Goal: Task Accomplishment & Management: Use online tool/utility

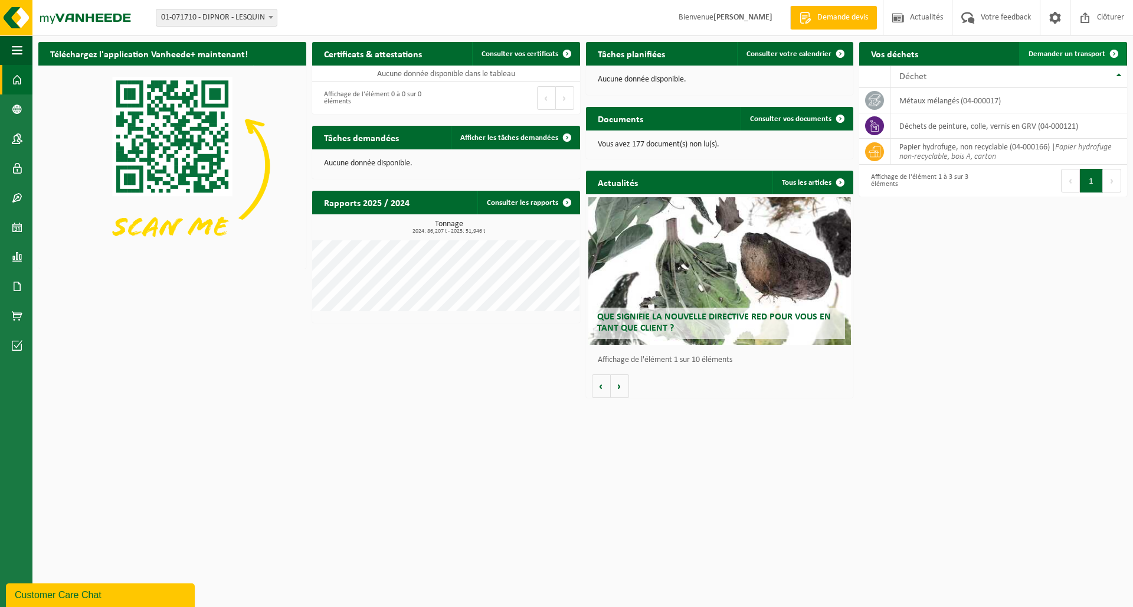
click at [1063, 57] on span "Demander un transport" at bounding box center [1067, 54] width 77 height 8
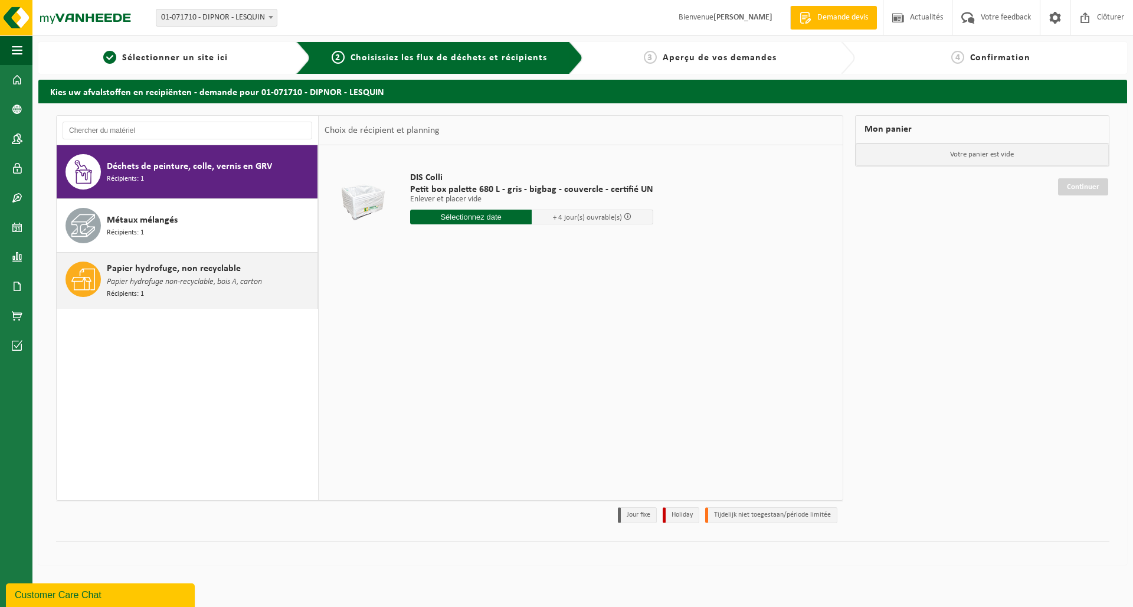
click at [163, 263] on span "Papier hydrofuge, non recyclable" at bounding box center [174, 269] width 134 height 14
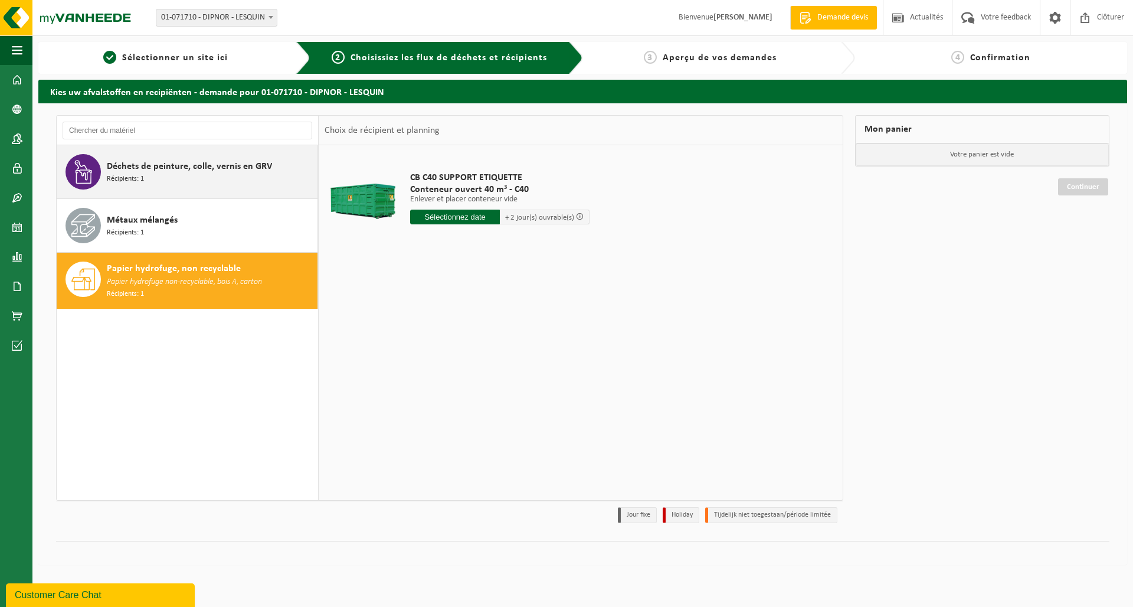
click at [148, 179] on div "Déchets de peinture, colle, vernis en GRV Récipients: 1" at bounding box center [211, 171] width 208 height 35
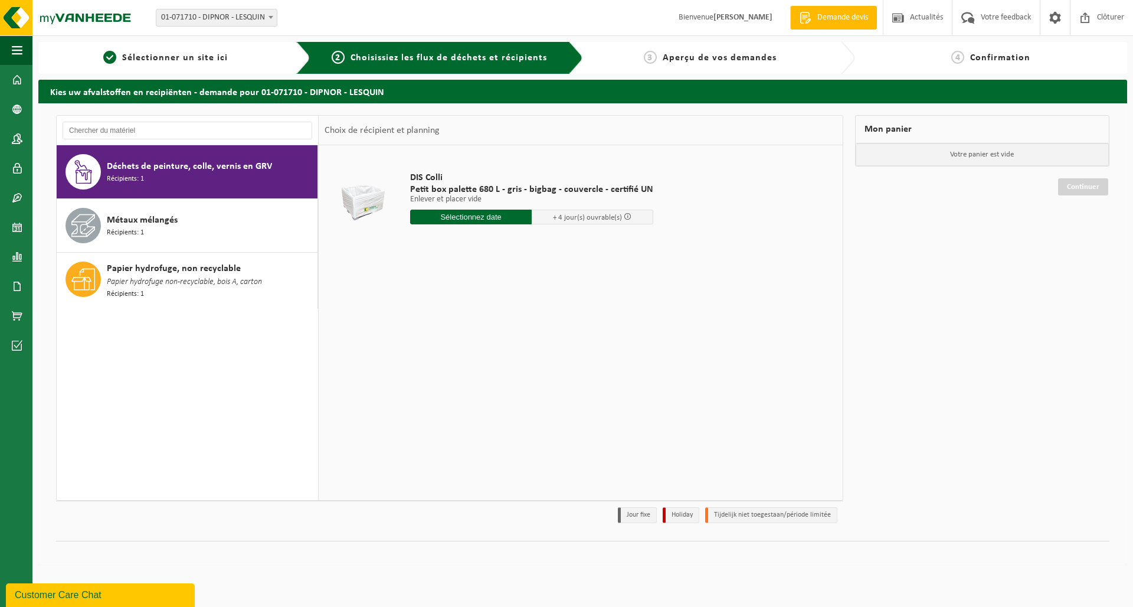
click at [458, 215] on input "text" at bounding box center [471, 217] width 122 height 15
click at [463, 341] on div "22" at bounding box center [462, 340] width 21 height 19
type input "à partir de 2025-10-22"
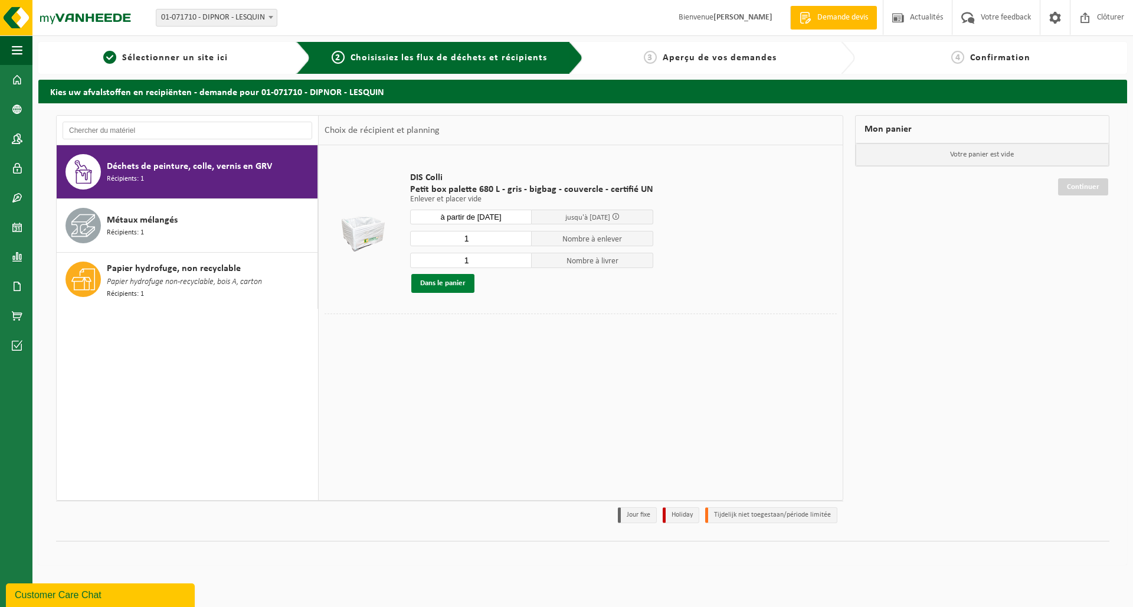
click at [436, 283] on button "Dans le panier" at bounding box center [442, 283] width 63 height 19
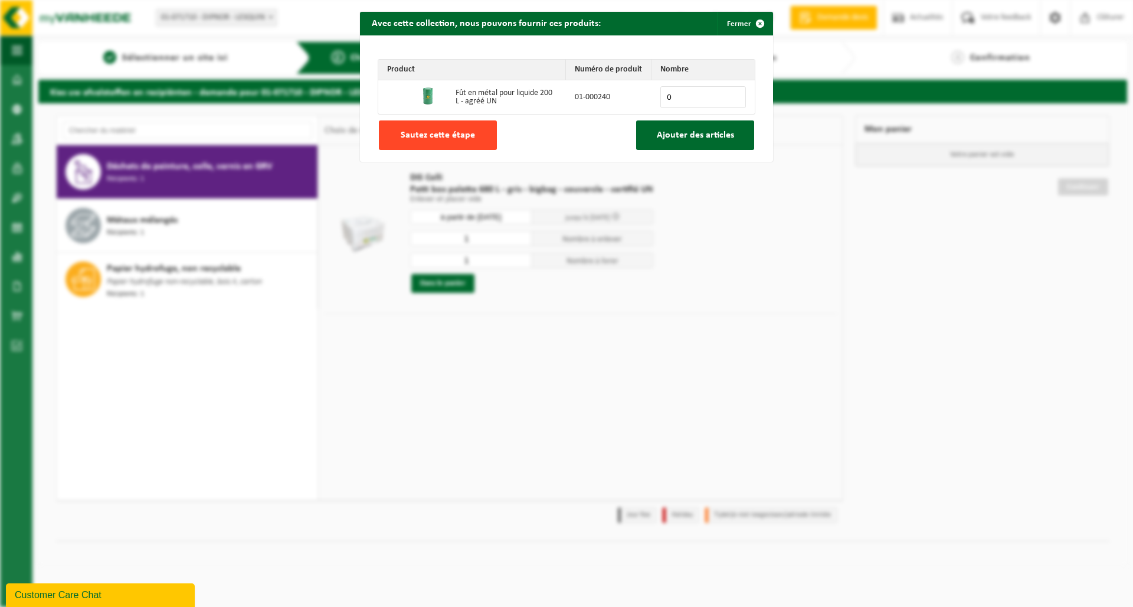
click at [415, 136] on span "Sautez cette étape" at bounding box center [438, 134] width 74 height 9
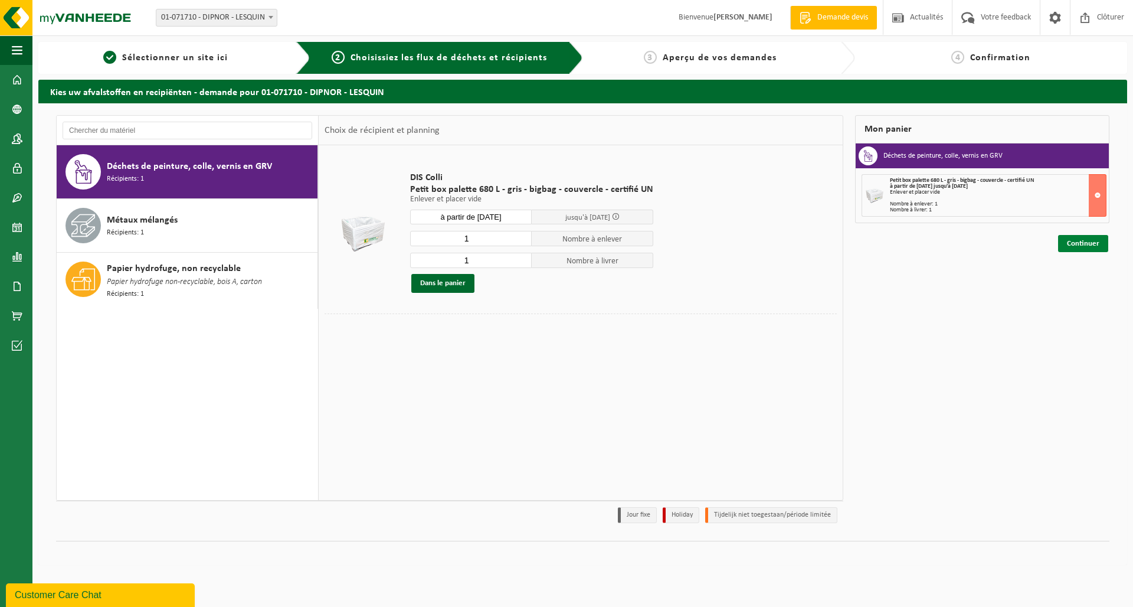
click at [1074, 246] on link "Continuer" at bounding box center [1084, 243] width 50 height 17
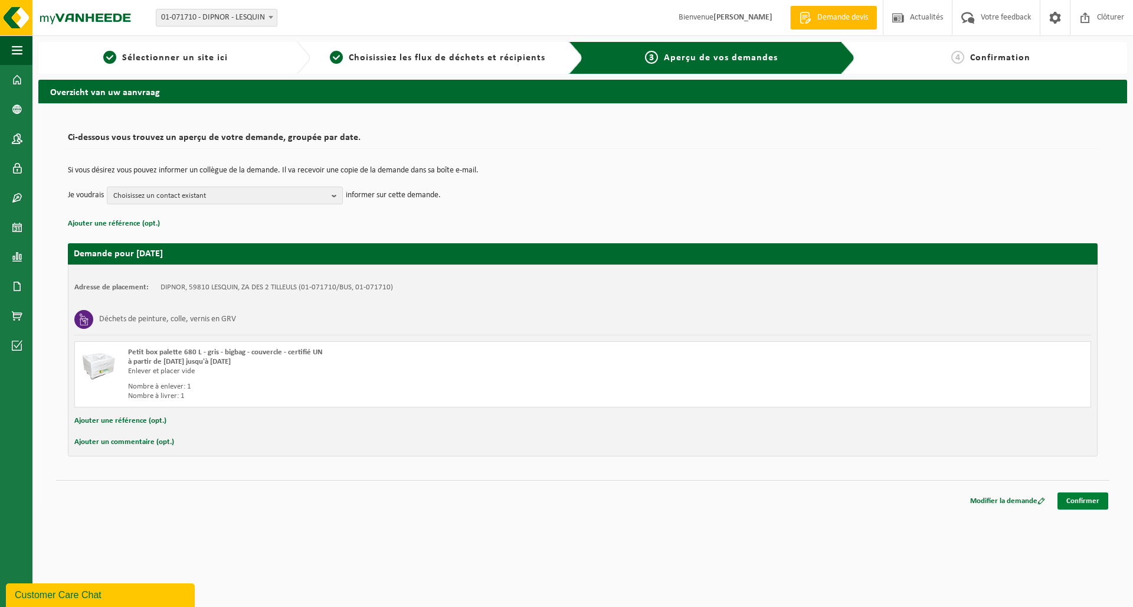
click at [1086, 502] on link "Confirmer" at bounding box center [1083, 500] width 51 height 17
